Goal: Task Accomplishment & Management: Manage account settings

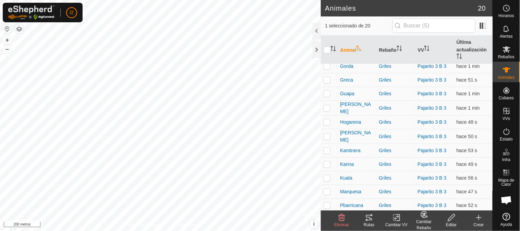
scroll to position [128, 0]
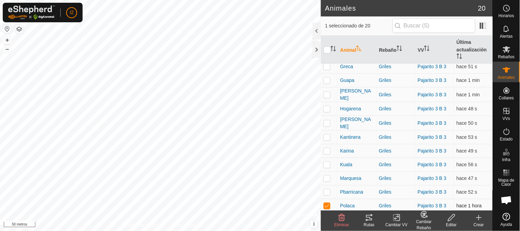
click at [329, 205] on p-checkbox at bounding box center [327, 205] width 7 height 5
checkbox input "false"
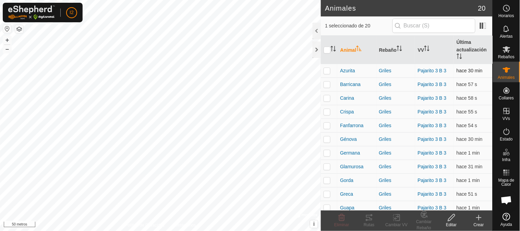
click at [325, 71] on p-checkbox at bounding box center [327, 70] width 7 height 5
checkbox input "false"
click at [327, 140] on p-checkbox at bounding box center [327, 138] width 7 height 5
checkbox input "true"
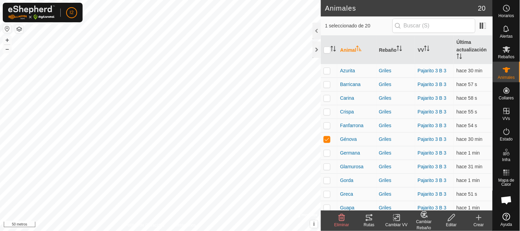
click at [370, 219] on icon at bounding box center [369, 217] width 6 height 5
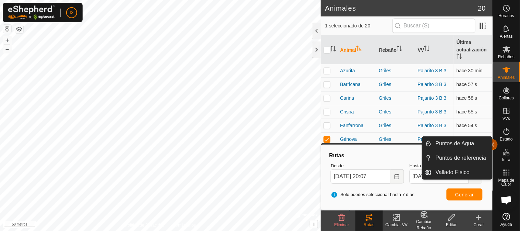
click at [495, 144] on button "button" at bounding box center [492, 144] width 11 height 11
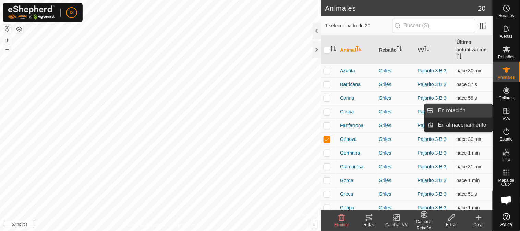
drag, startPoint x: 451, startPoint y: 113, endPoint x: 447, endPoint y: 110, distance: 4.8
click at [447, 110] on link "En rotación" at bounding box center [463, 111] width 59 height 14
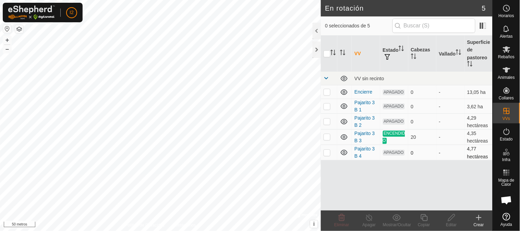
click at [326, 153] on p-checkbox at bounding box center [327, 152] width 7 height 5
checkbox input "true"
click at [448, 216] on icon at bounding box center [451, 218] width 9 height 8
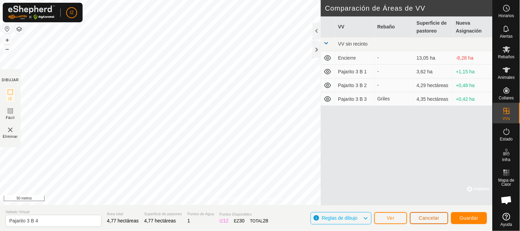
click at [433, 213] on button "Cancelar" at bounding box center [429, 218] width 38 height 12
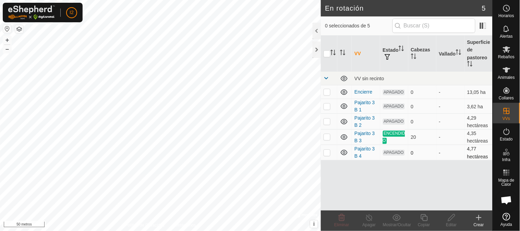
click at [330, 150] on p-tablecheckbox at bounding box center [327, 152] width 7 height 5
checkbox input "true"
click at [451, 218] on icon at bounding box center [451, 218] width 9 height 8
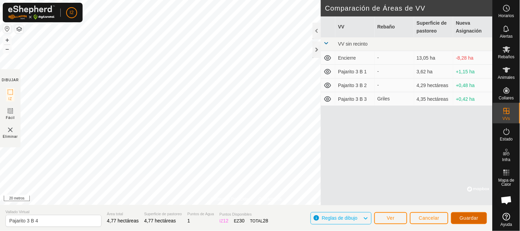
click at [458, 218] on button "Guardar" at bounding box center [469, 218] width 36 height 12
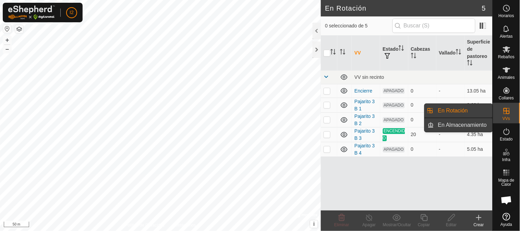
click at [439, 127] on link "En Almacenamiento" at bounding box center [463, 125] width 59 height 14
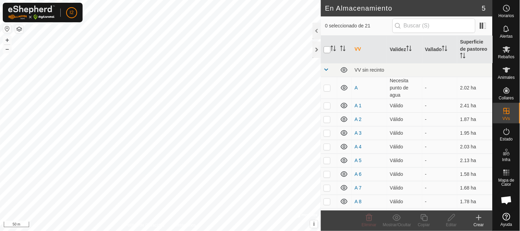
click at [328, 50] on input "checkbox" at bounding box center [327, 49] width 7 height 7
checkbox input "true"
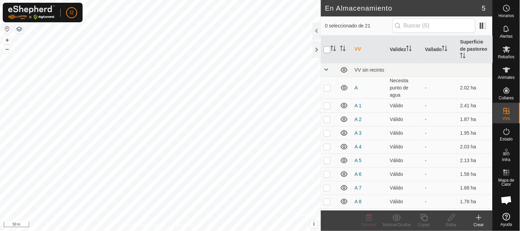
checkbox input "true"
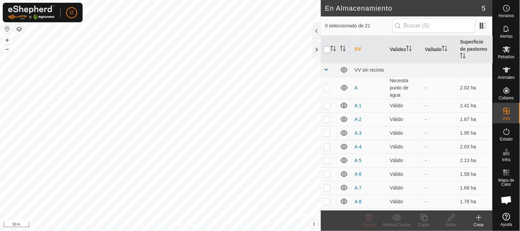
checkbox input "true"
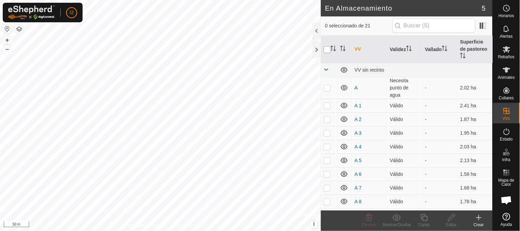
checkbox input "true"
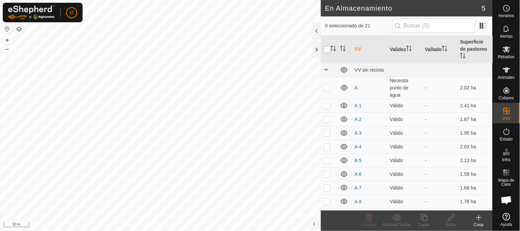
checkbox input "true"
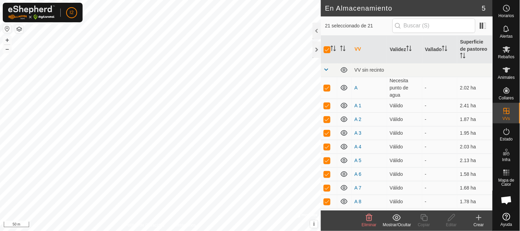
click at [399, 222] on div "Mostrar/Ocultar" at bounding box center [396, 225] width 27 height 6
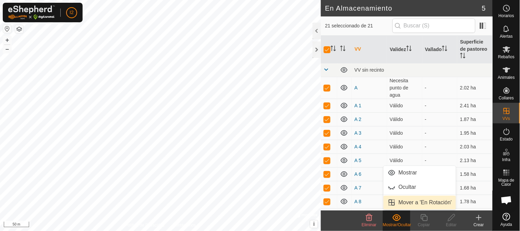
click at [403, 201] on link "Mover a 'En Rotación'" at bounding box center [420, 203] width 73 height 14
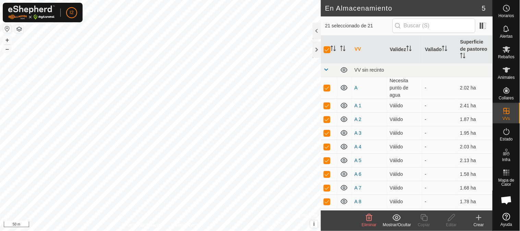
checkbox input "false"
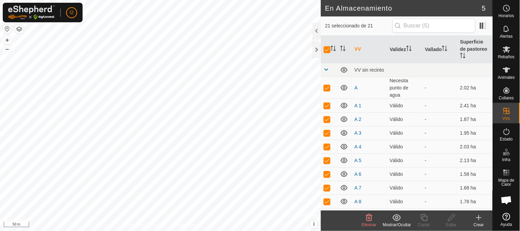
checkbox input "false"
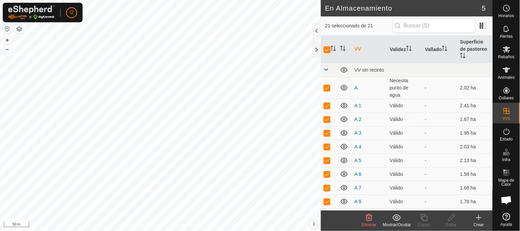
checkbox input "false"
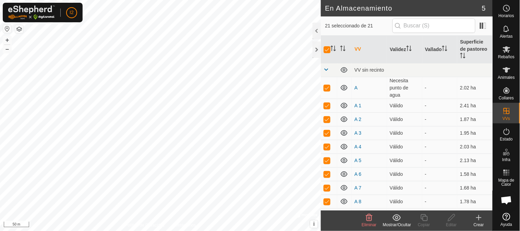
checkbox input "false"
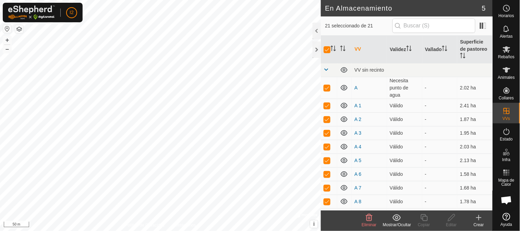
checkbox input "false"
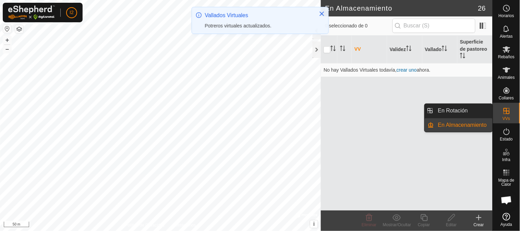
click at [503, 109] on icon at bounding box center [507, 111] width 8 height 8
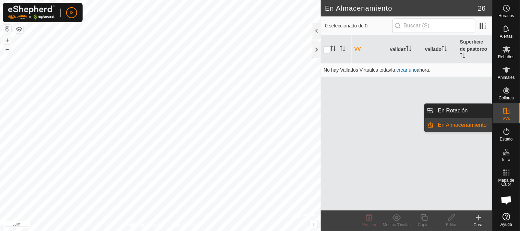
click at [453, 111] on link "En Rotación" at bounding box center [463, 111] width 59 height 14
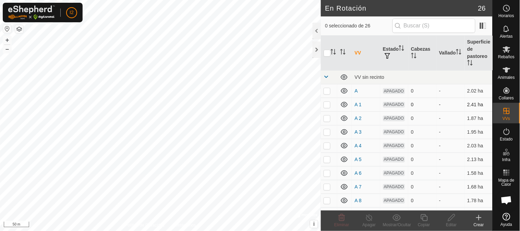
click at [325, 107] on p-checkbox at bounding box center [327, 104] width 7 height 5
checkbox input "true"
click at [324, 124] on td at bounding box center [329, 118] width 16 height 14
checkbox input "true"
click at [328, 107] on p-checkbox at bounding box center [327, 104] width 7 height 5
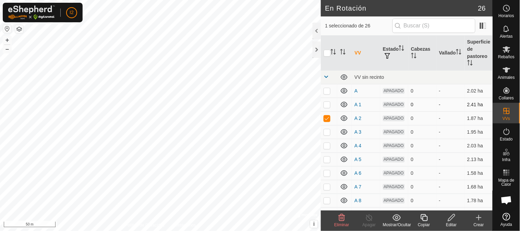
click at [326, 106] on p-checkbox at bounding box center [327, 104] width 7 height 5
checkbox input "true"
click at [327, 121] on p-checkbox at bounding box center [327, 118] width 7 height 5
click at [327, 119] on p-checkbox at bounding box center [327, 118] width 7 height 5
checkbox input "true"
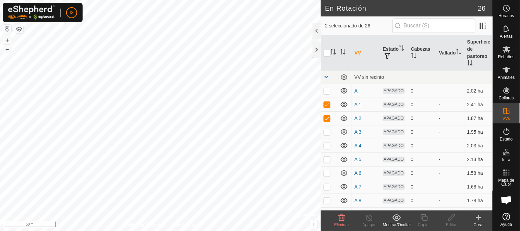
click at [327, 134] on p-checkbox at bounding box center [327, 131] width 7 height 5
checkbox input "true"
click at [326, 148] on p-checkbox at bounding box center [327, 145] width 7 height 5
checkbox input "true"
click at [326, 162] on p-checkbox at bounding box center [327, 159] width 7 height 5
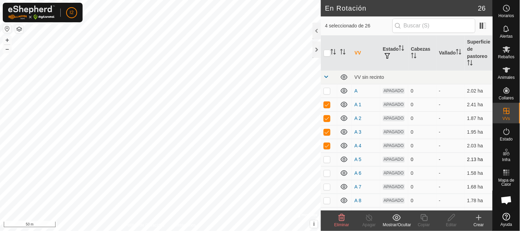
checkbox input "true"
click at [329, 176] on p-checkbox at bounding box center [327, 172] width 7 height 5
checkbox input "true"
click at [325, 162] on td at bounding box center [329, 160] width 16 height 14
checkbox input "false"
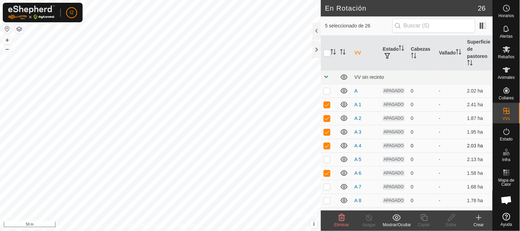
click at [325, 148] on p-checkbox at bounding box center [327, 145] width 7 height 5
checkbox input "false"
click at [326, 132] on td at bounding box center [329, 132] width 16 height 14
checkbox input "false"
click at [326, 121] on p-checkbox at bounding box center [327, 118] width 7 height 5
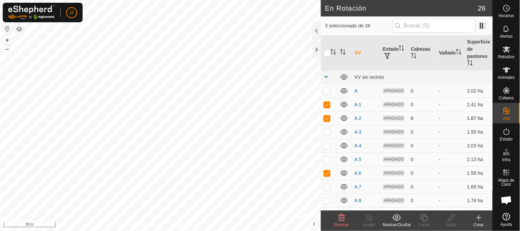
checkbox input "false"
click at [326, 105] on p-checkbox at bounding box center [327, 104] width 7 height 5
checkbox input "false"
click at [326, 190] on p-checkbox at bounding box center [327, 186] width 7 height 5
checkbox input "true"
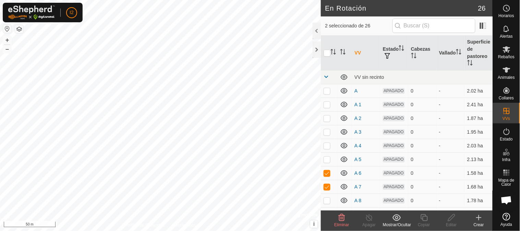
scroll to position [38, 0]
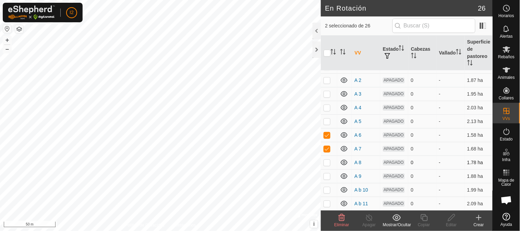
click at [324, 165] on p-checkbox at bounding box center [327, 162] width 7 height 5
click at [327, 165] on p-tablecheckbox at bounding box center [327, 162] width 7 height 5
checkbox input "false"
click at [327, 152] on p-checkbox at bounding box center [327, 148] width 7 height 5
checkbox input "false"
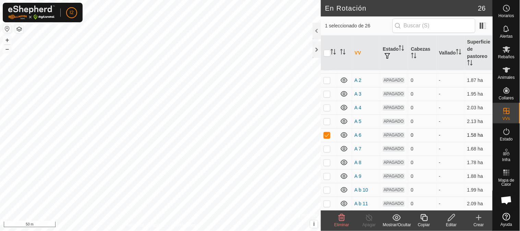
click at [326, 138] on p-checkbox at bounding box center [327, 134] width 7 height 5
checkbox input "false"
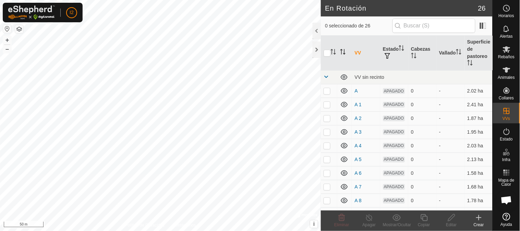
click at [343, 70] on th at bounding box center [344, 53] width 14 height 35
click at [324, 94] on p-checkbox at bounding box center [327, 90] width 7 height 5
checkbox input "true"
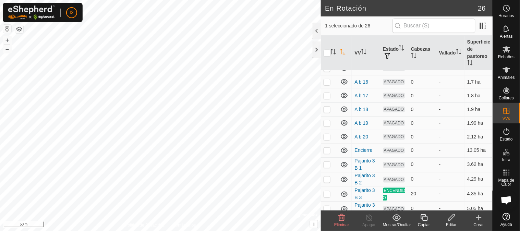
scroll to position [258, 0]
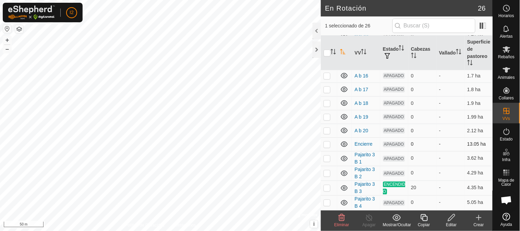
click at [327, 145] on p-checkbox at bounding box center [327, 144] width 7 height 5
checkbox input "false"
click at [325, 50] on input "checkbox" at bounding box center [327, 53] width 7 height 7
checkbox input "true"
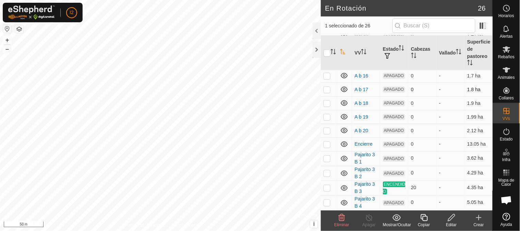
checkbox input "true"
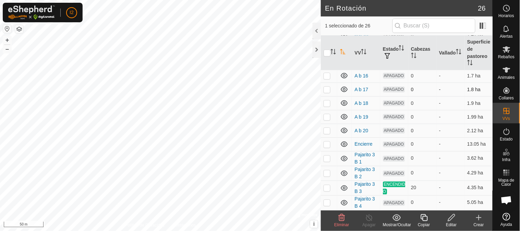
checkbox input "true"
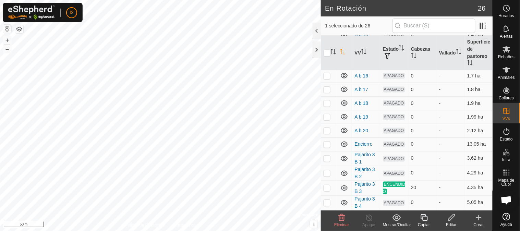
checkbox input "true"
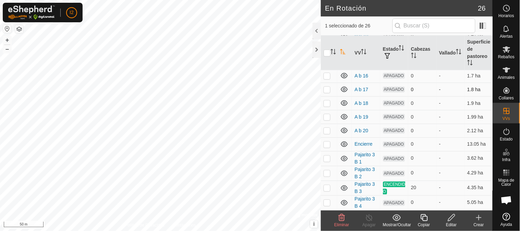
checkbox input "true"
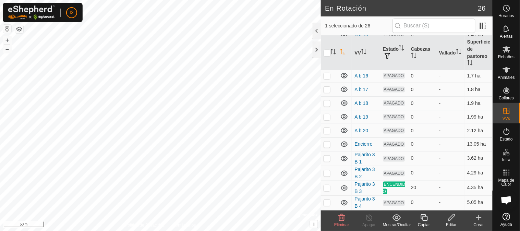
checkbox input "true"
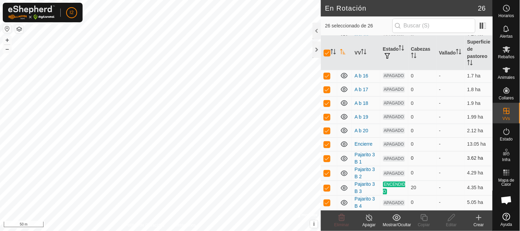
click at [327, 145] on p-checkbox at bounding box center [327, 144] width 7 height 5
checkbox input "false"
click at [326, 157] on p-checkbox at bounding box center [327, 158] width 7 height 5
checkbox input "false"
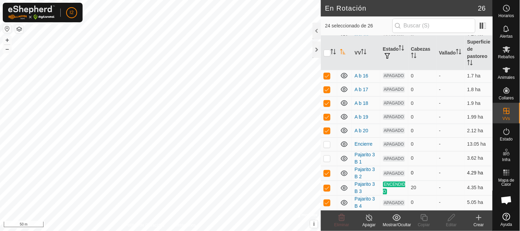
click at [327, 173] on p-checkbox at bounding box center [327, 172] width 7 height 5
checkbox input "false"
click at [325, 186] on p-checkbox at bounding box center [327, 187] width 7 height 5
checkbox input "false"
click at [328, 201] on p-checkbox at bounding box center [327, 202] width 7 height 5
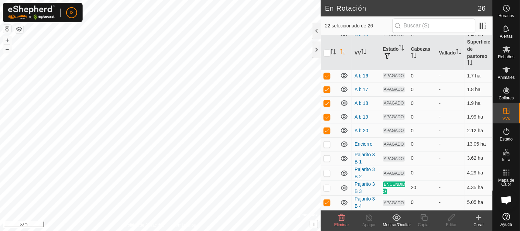
checkbox input "false"
click at [399, 218] on icon at bounding box center [397, 218] width 9 height 8
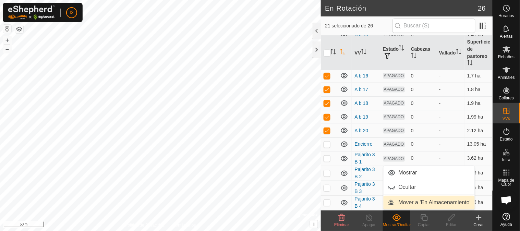
click at [403, 206] on link "Mover a 'En Almacenamiento'" at bounding box center [430, 203] width 92 height 14
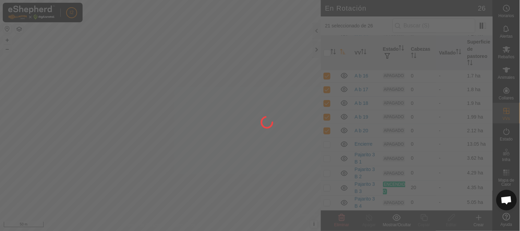
checkbox input "false"
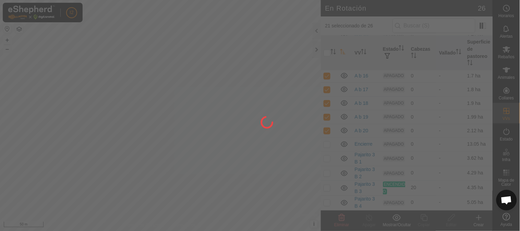
checkbox input "false"
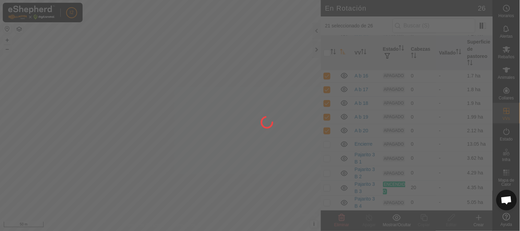
checkbox input "false"
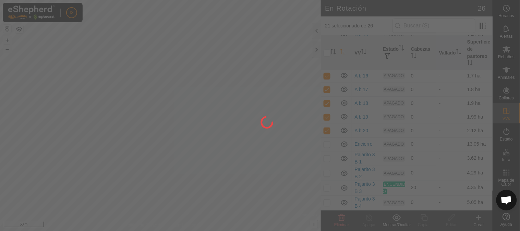
checkbox input "false"
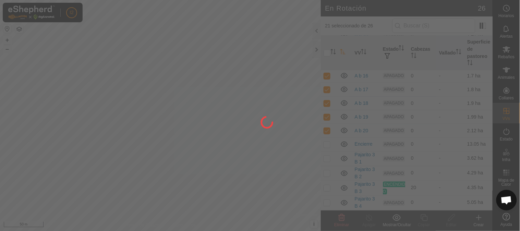
checkbox input "false"
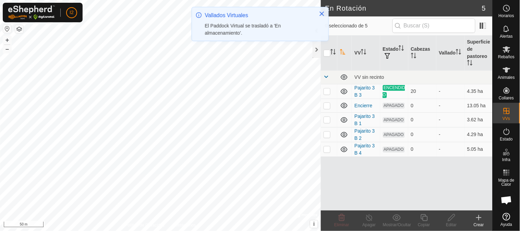
scroll to position [0, 0]
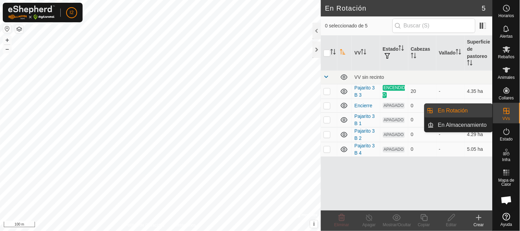
click at [507, 117] on span "VVs" at bounding box center [507, 119] width 8 height 4
click at [471, 122] on link "En Almacenamiento" at bounding box center [463, 125] width 59 height 14
